Goal: Transaction & Acquisition: Purchase product/service

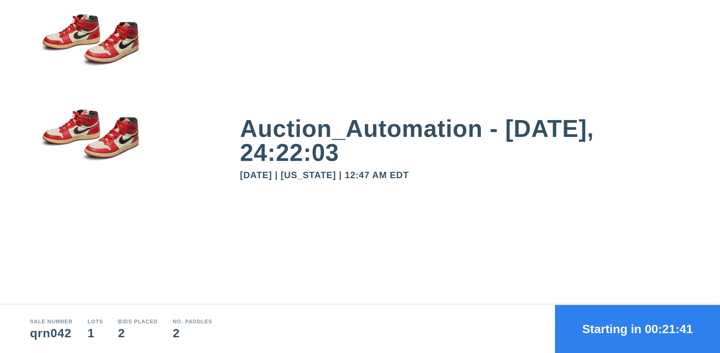
click at [637, 329] on button "Starting in 00:21:41" at bounding box center [637, 329] width 165 height 48
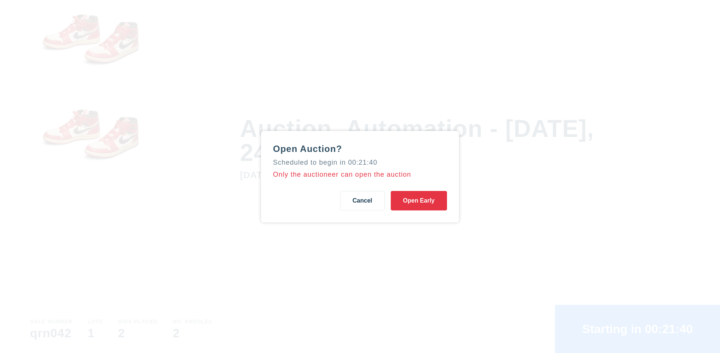
click at [419, 200] on button "Open Early" at bounding box center [419, 200] width 56 height 19
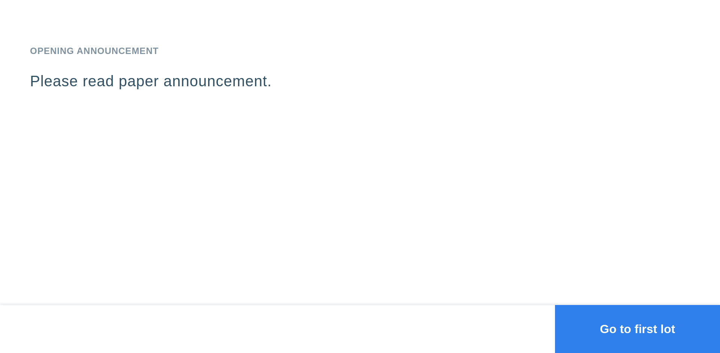
click at [637, 329] on button "Go to first lot" at bounding box center [637, 329] width 165 height 48
